Goal: Communication & Community: Share content

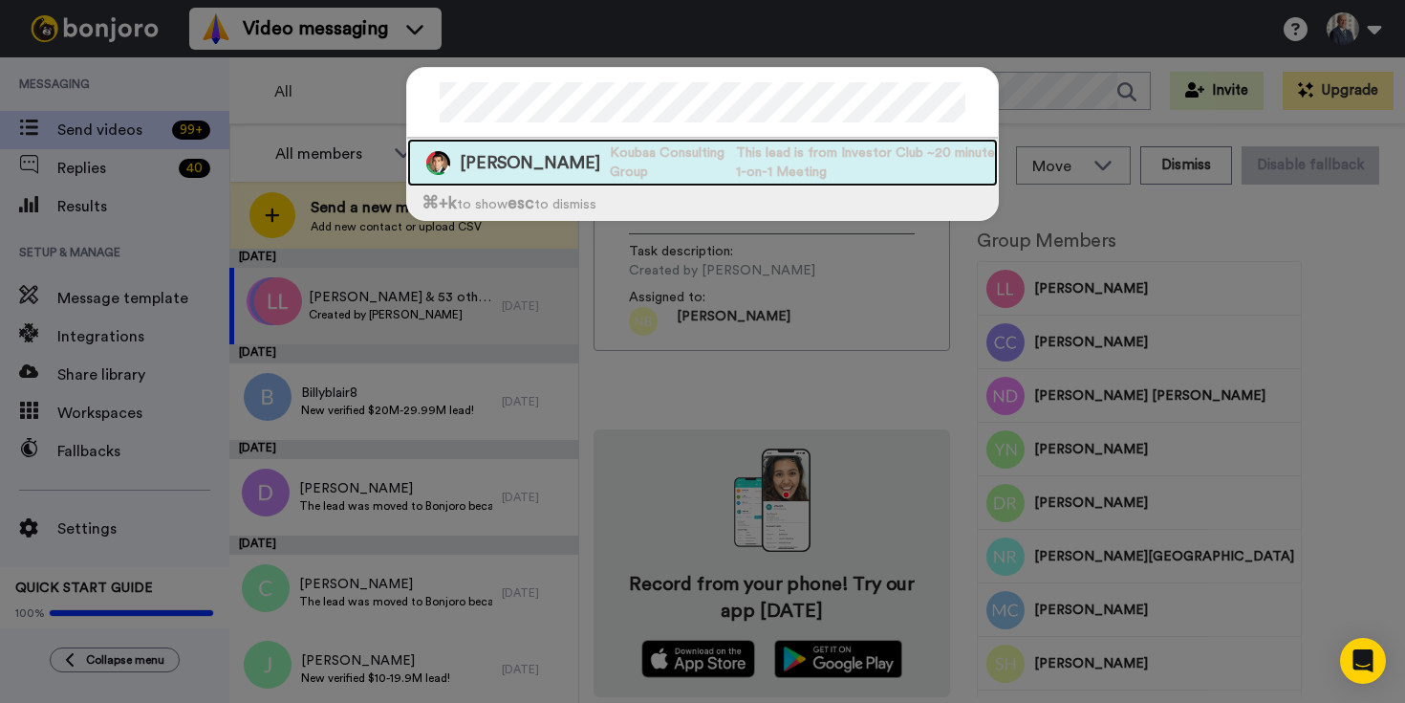
click at [529, 161] on span "NABIL Koubaa" at bounding box center [530, 163] width 141 height 24
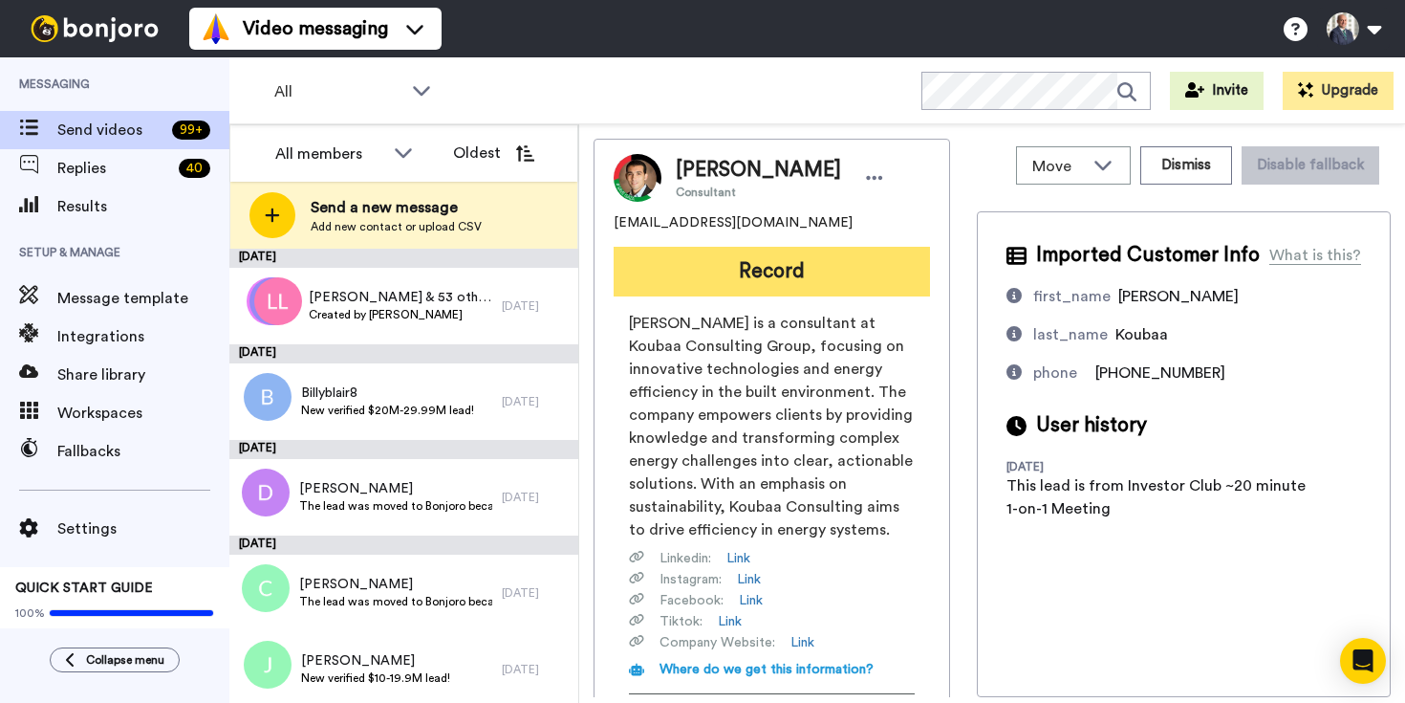
click at [809, 276] on button "Record" at bounding box center [772, 272] width 316 height 50
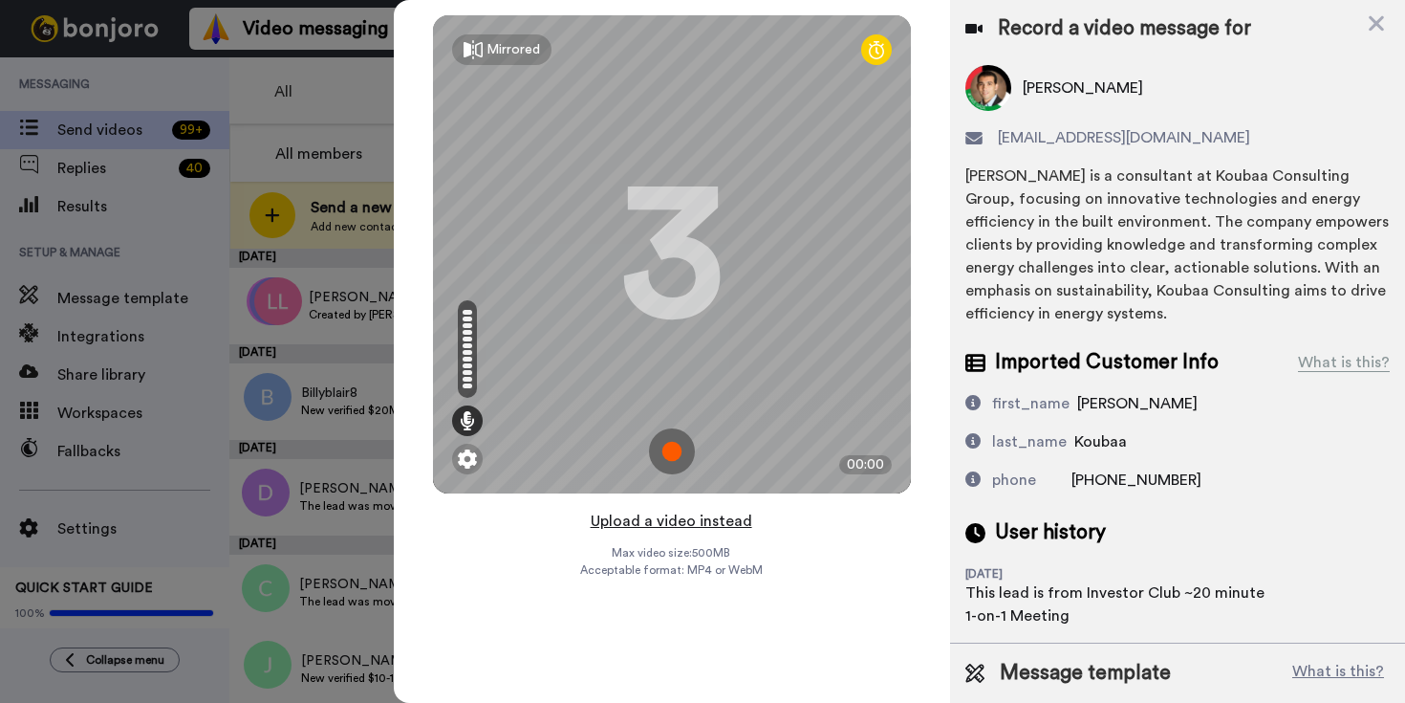
click at [689, 526] on button "Upload a video instead" at bounding box center [671, 521] width 173 height 25
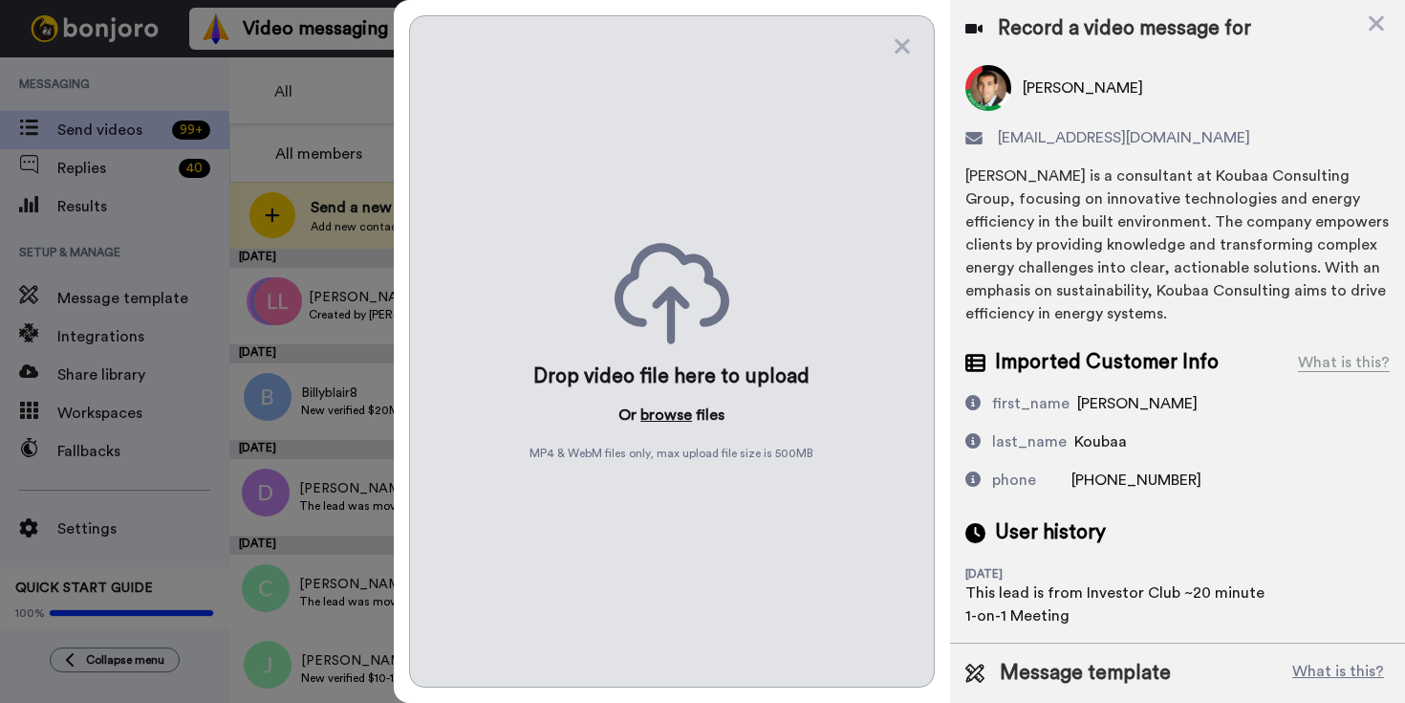
click at [670, 422] on button "browse" at bounding box center [666, 414] width 52 height 23
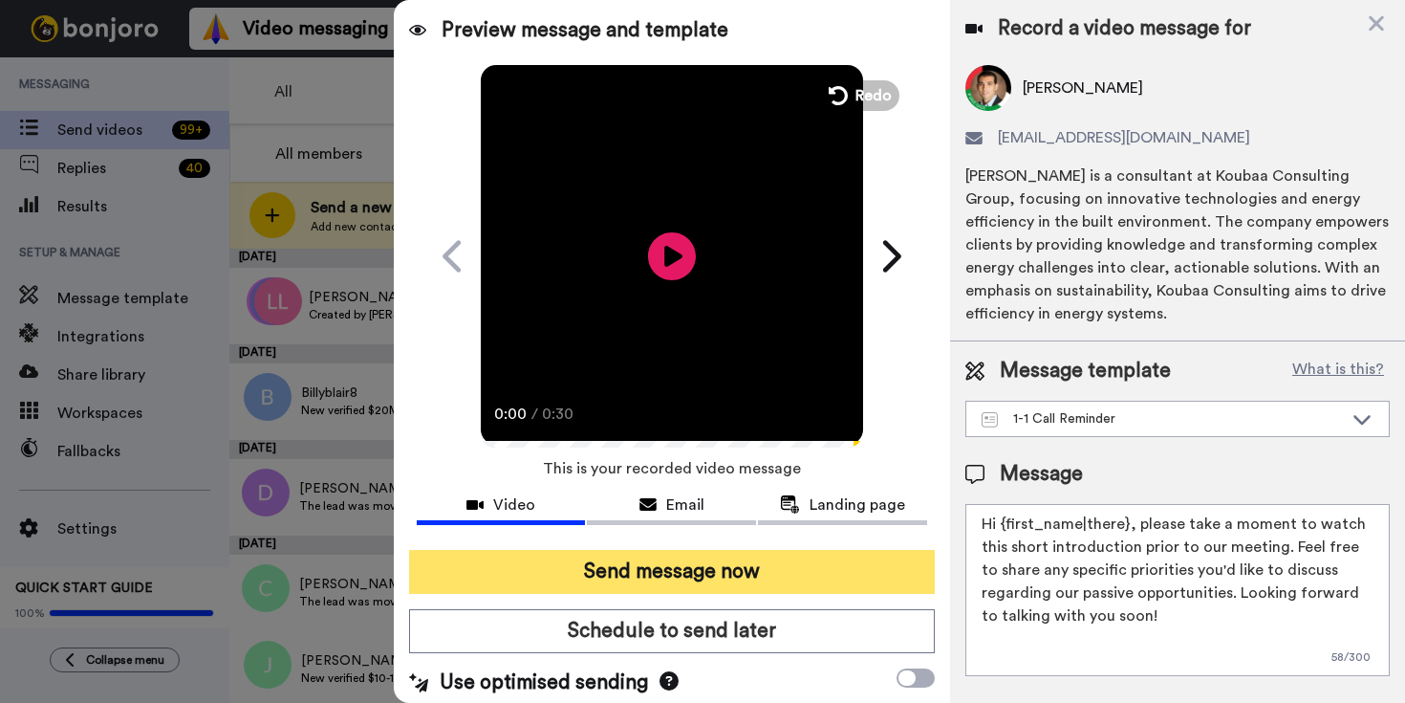
click at [681, 573] on button "Send message now" at bounding box center [672, 572] width 526 height 44
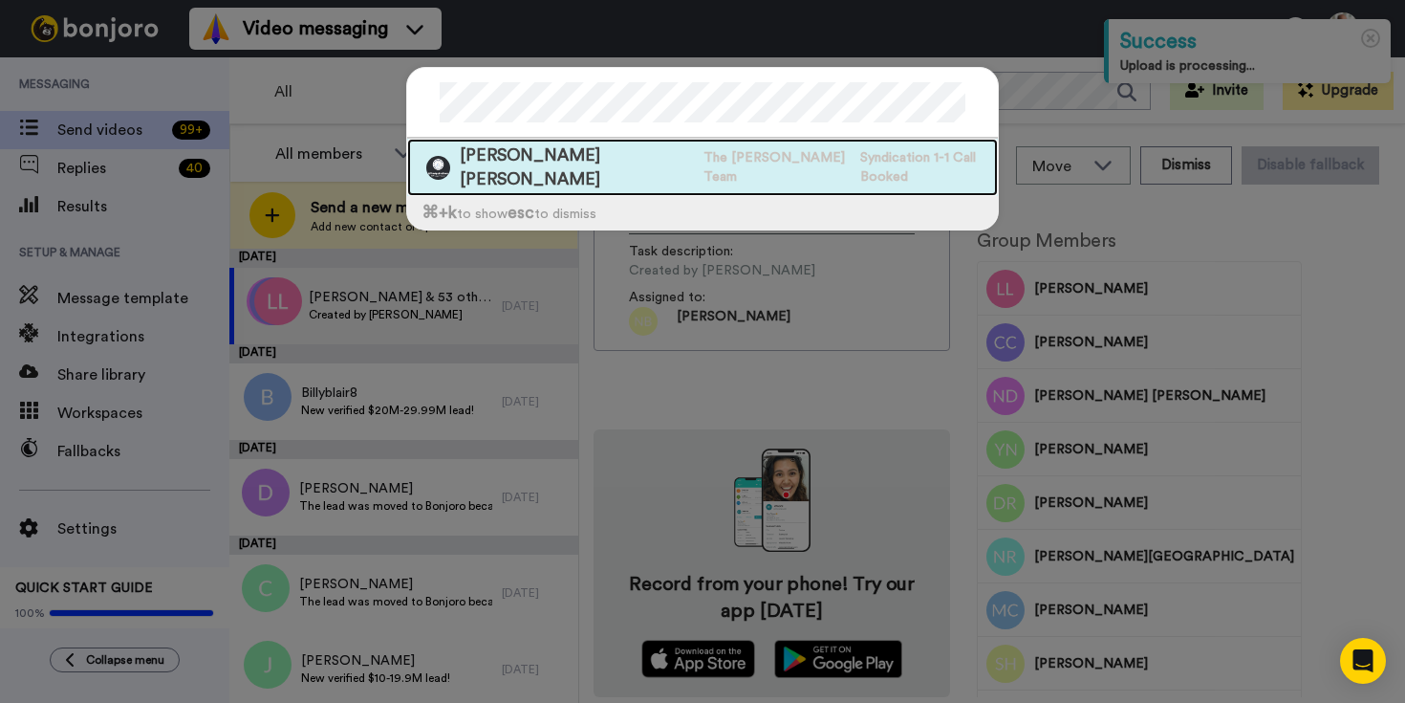
click at [551, 160] on span "Juan Aguirre Aguirre" at bounding box center [577, 167] width 234 height 48
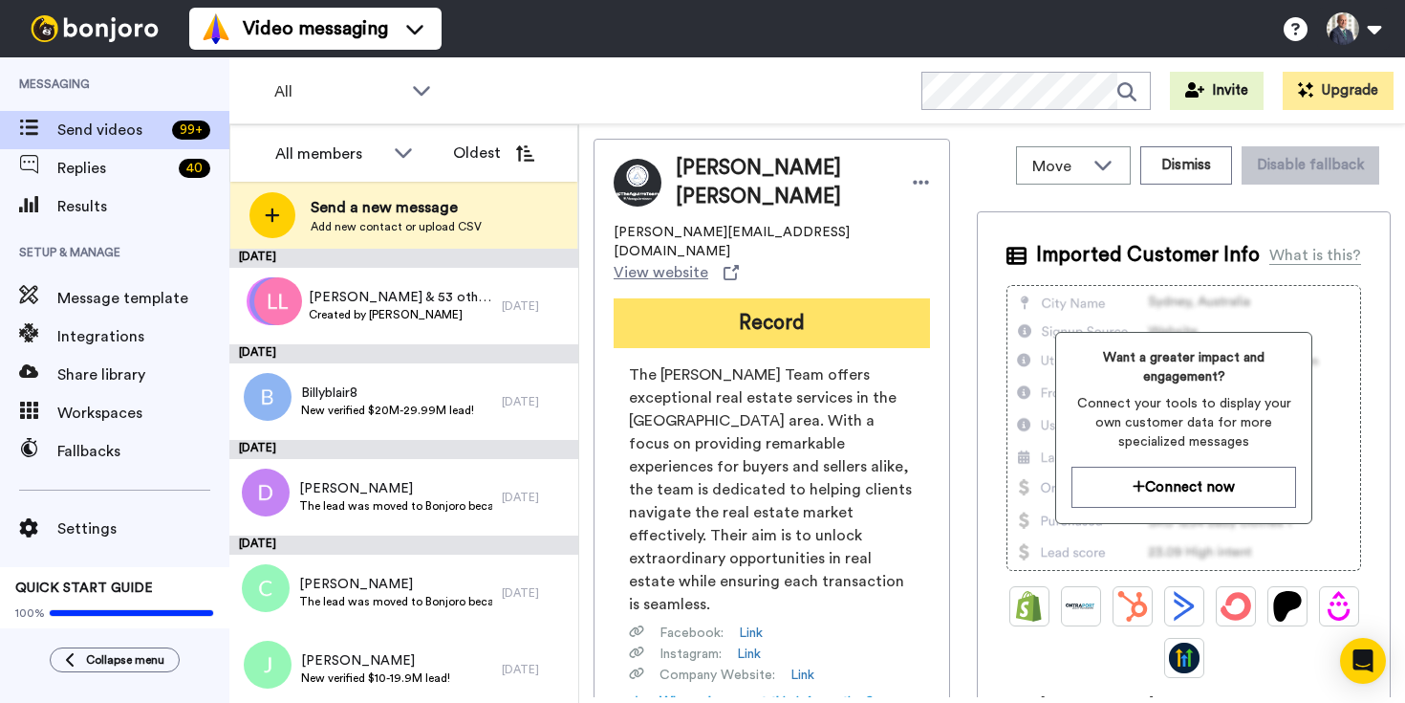
click at [809, 298] on button "Record" at bounding box center [772, 323] width 316 height 50
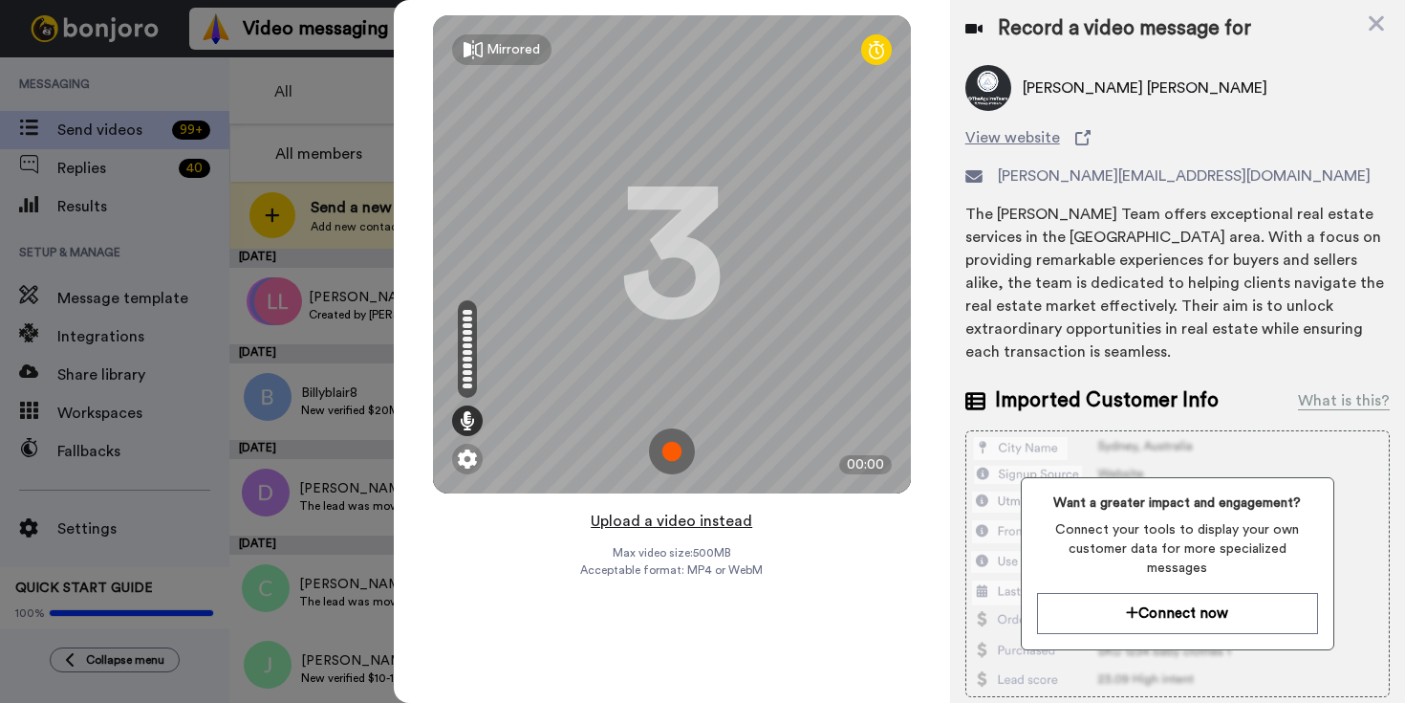
click at [689, 520] on button "Upload a video instead" at bounding box center [671, 521] width 173 height 25
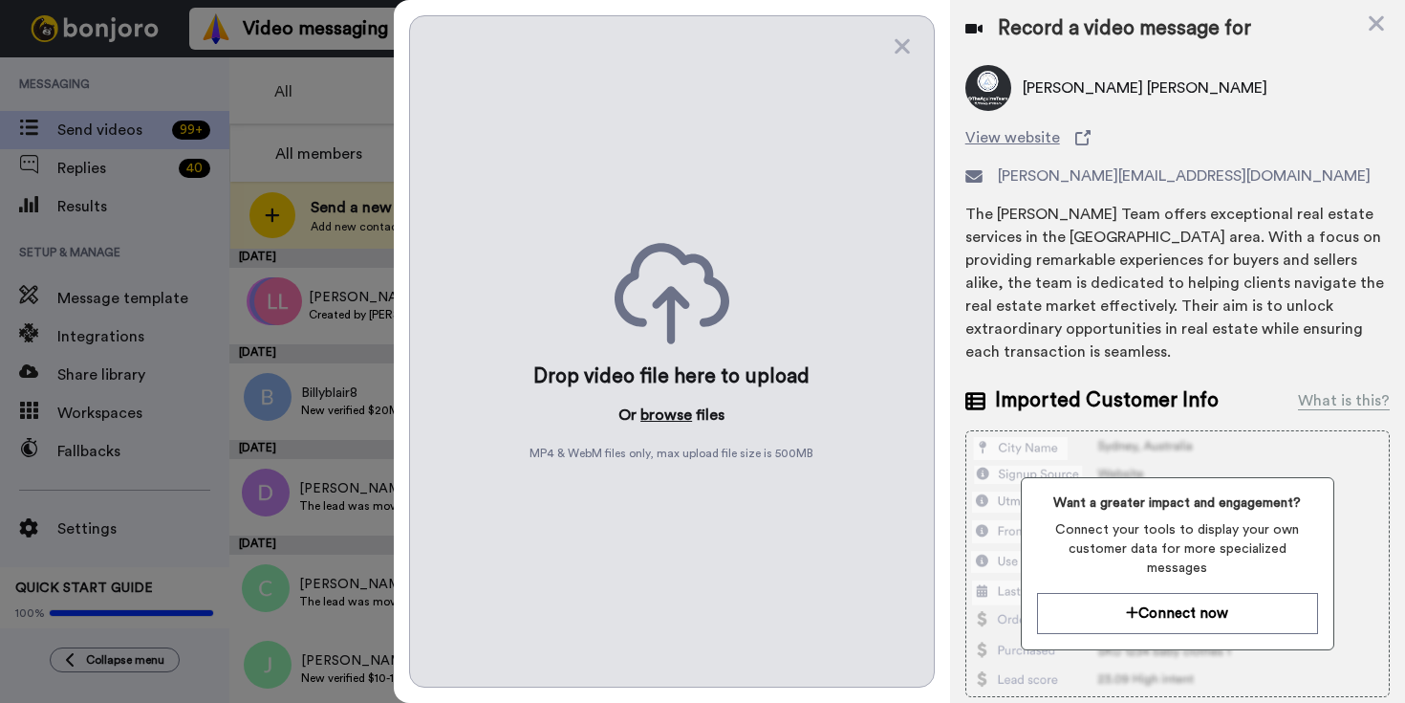
click at [673, 413] on button "browse" at bounding box center [666, 414] width 52 height 23
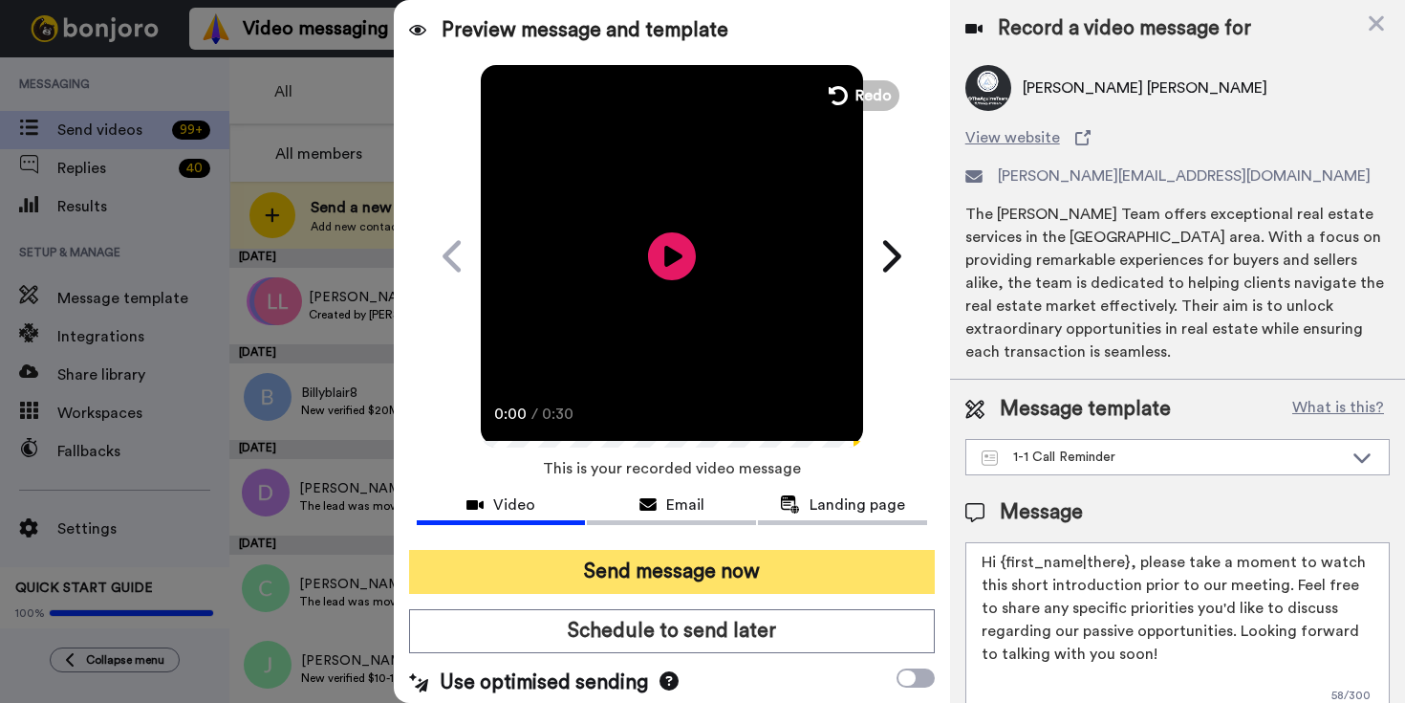
drag, startPoint x: 699, startPoint y: 569, endPoint x: 710, endPoint y: 577, distance: 14.3
click at [699, 569] on button "Send message now" at bounding box center [672, 572] width 526 height 44
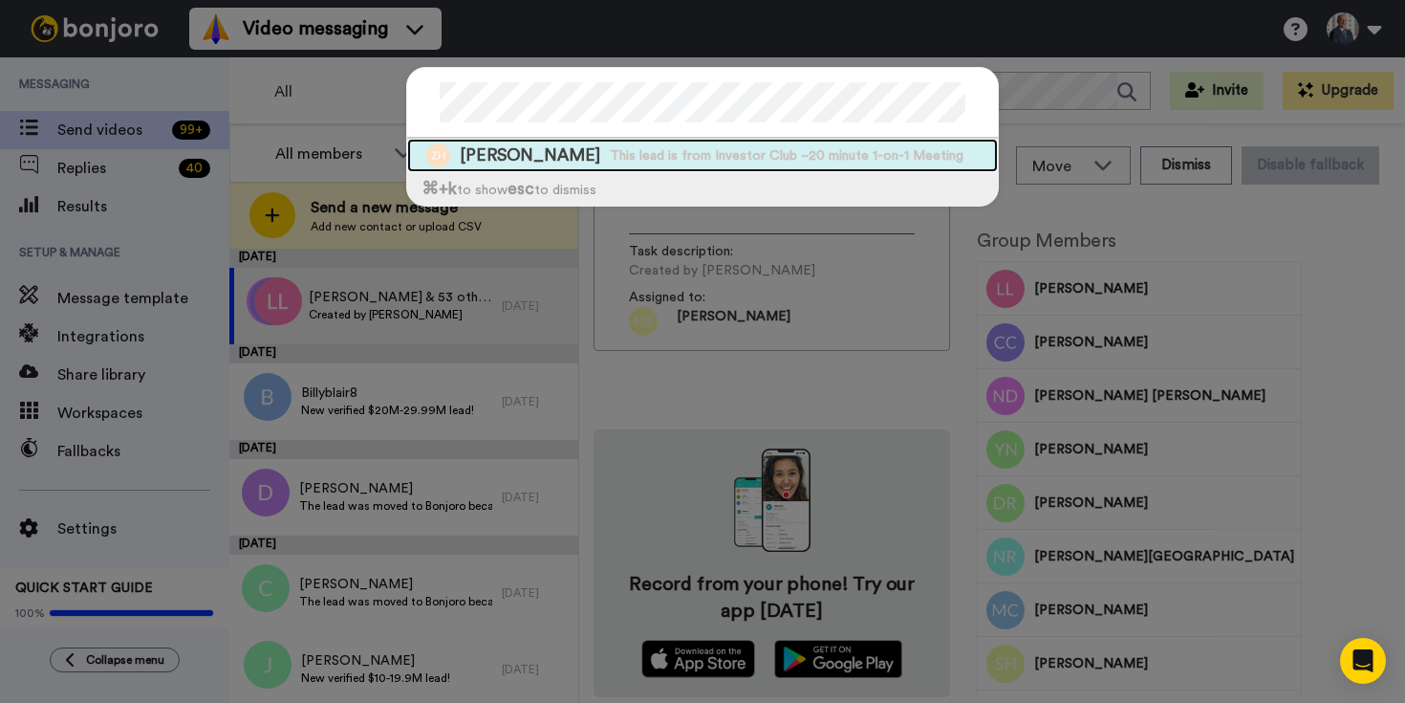
click at [487, 156] on span "Zach Howard" at bounding box center [530, 155] width 141 height 24
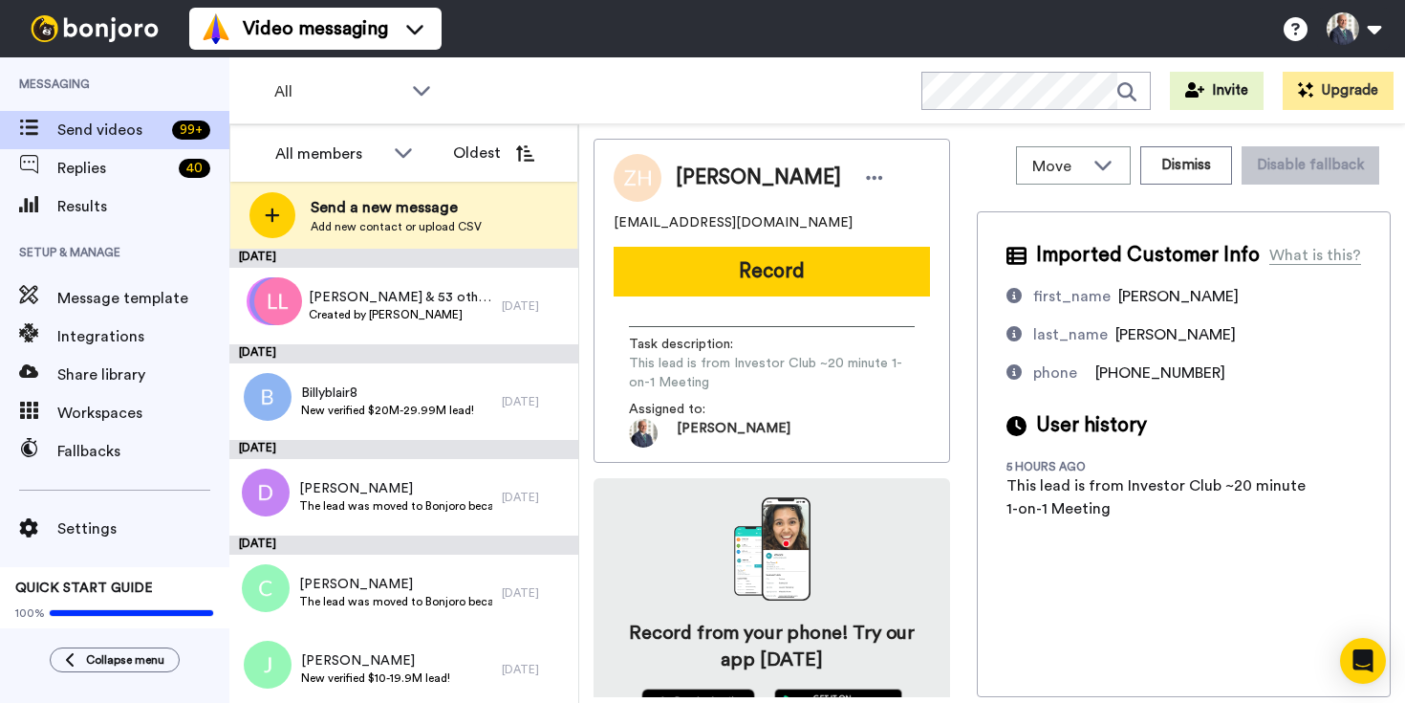
click at [827, 273] on button "Record" at bounding box center [772, 272] width 316 height 50
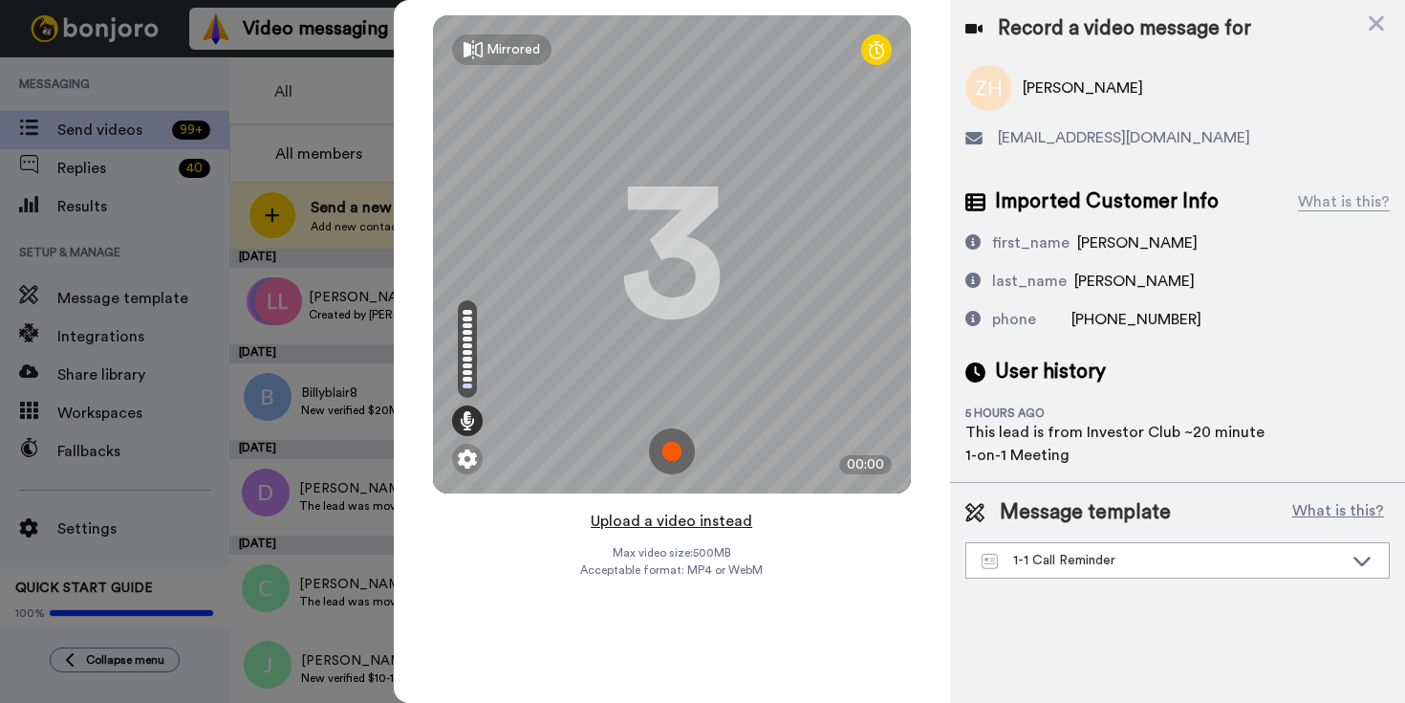
click at [689, 515] on button "Upload a video instead" at bounding box center [671, 521] width 173 height 25
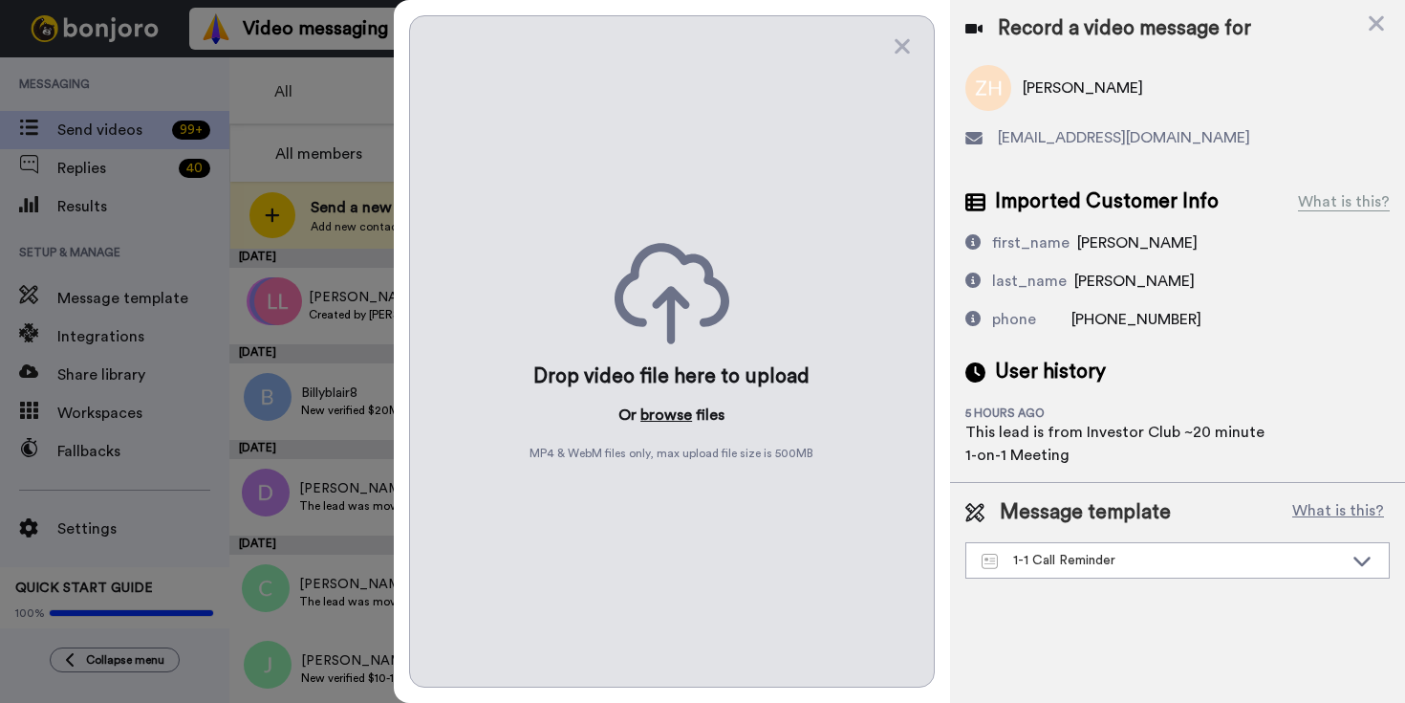
click at [674, 415] on button "browse" at bounding box center [666, 414] width 52 height 23
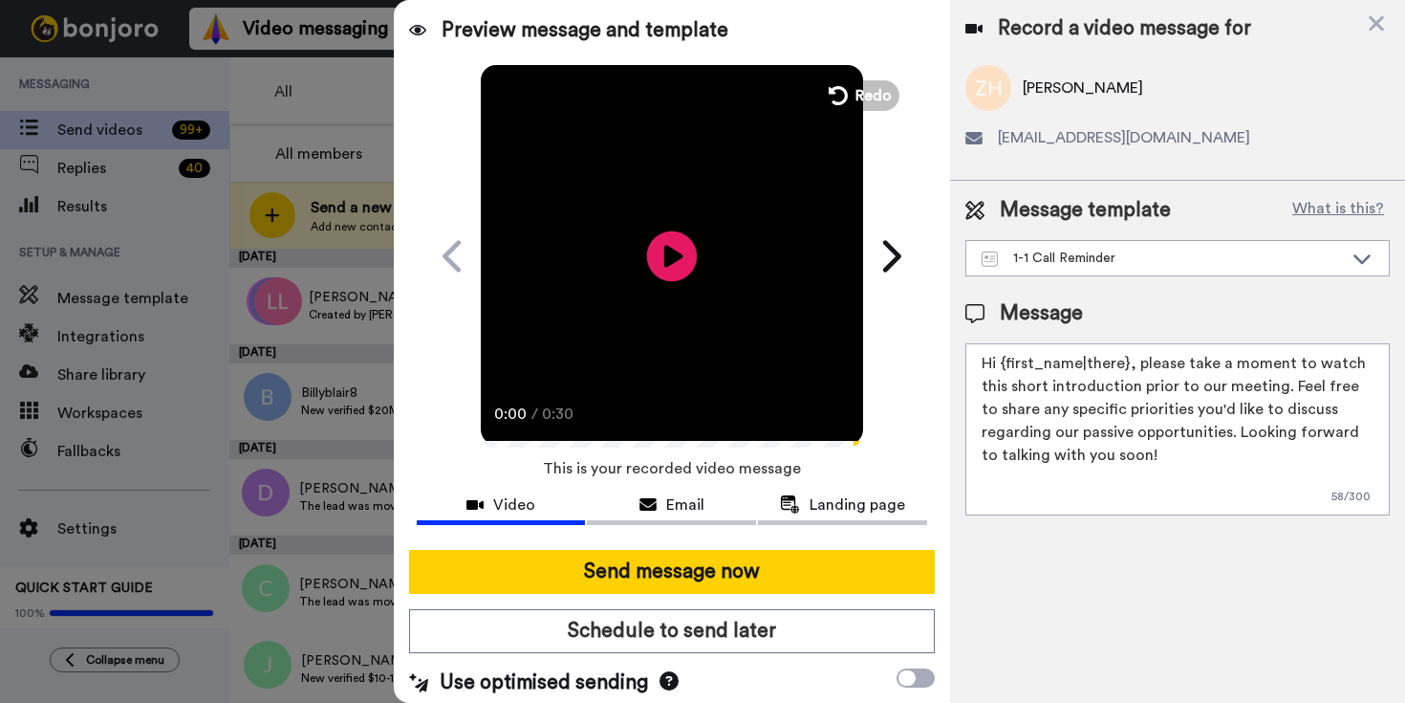
click at [655, 266] on icon at bounding box center [671, 255] width 51 height 51
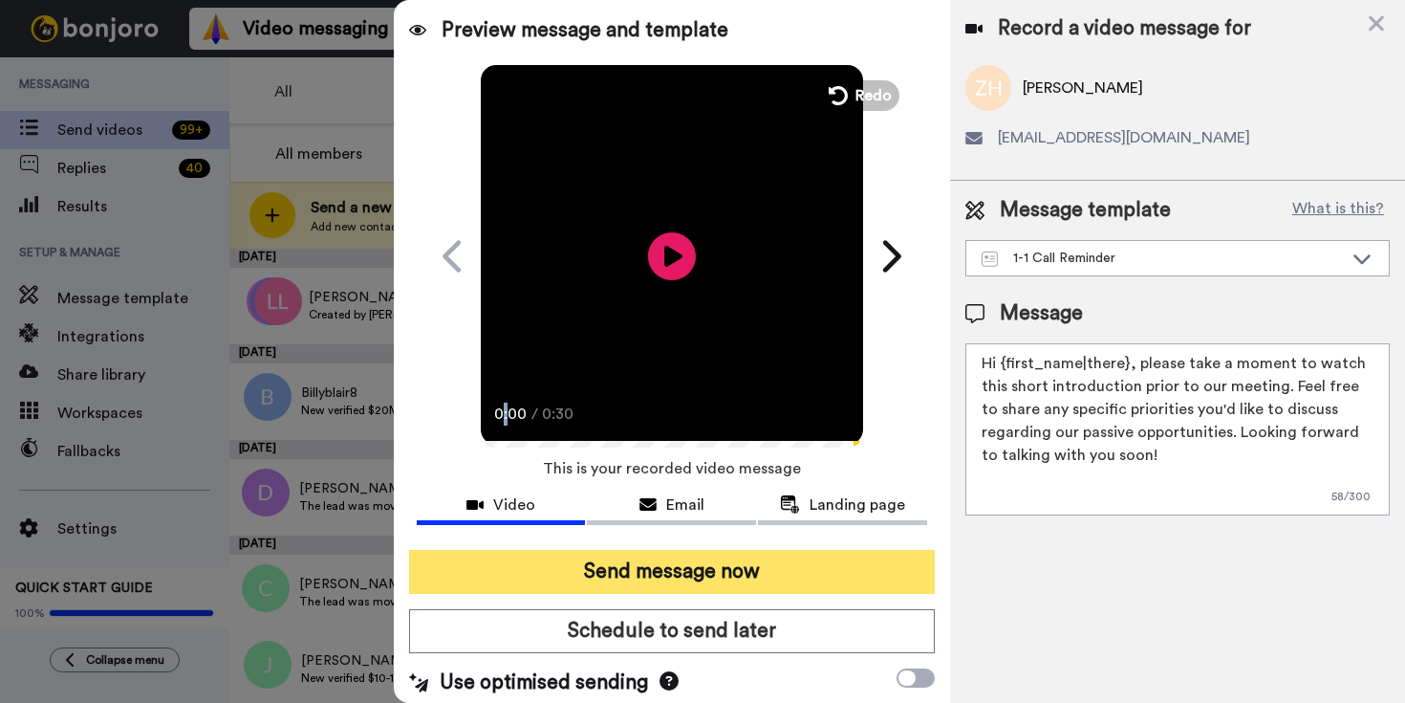
drag, startPoint x: 682, startPoint y: 571, endPoint x: 747, endPoint y: 578, distance: 65.4
click at [682, 571] on button "Send message now" at bounding box center [672, 572] width 526 height 44
